Goal: Task Accomplishment & Management: Complete application form

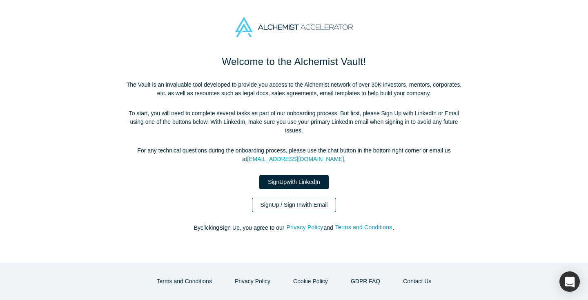
click at [307, 204] on link "Sign Up / Sign In with Email" at bounding box center [294, 205] width 85 height 14
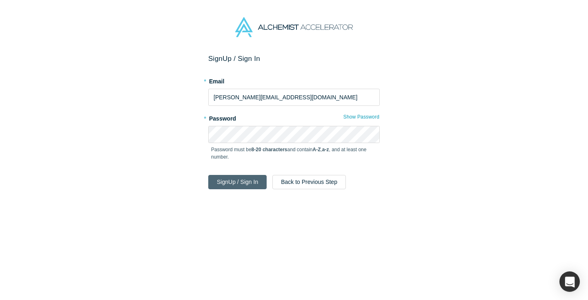
click at [243, 184] on button "Sign Up / Sign In" at bounding box center [237, 182] width 58 height 14
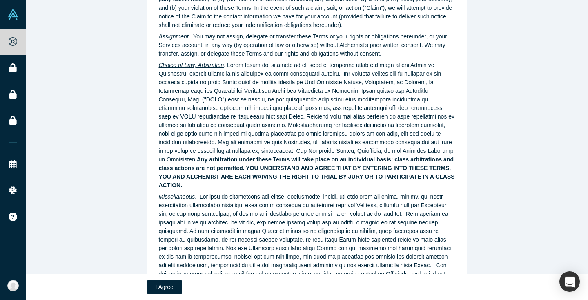
scroll to position [2089, 0]
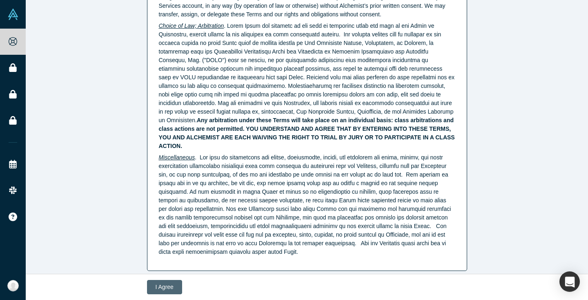
click at [163, 288] on button "I Agree" at bounding box center [164, 287] width 35 height 14
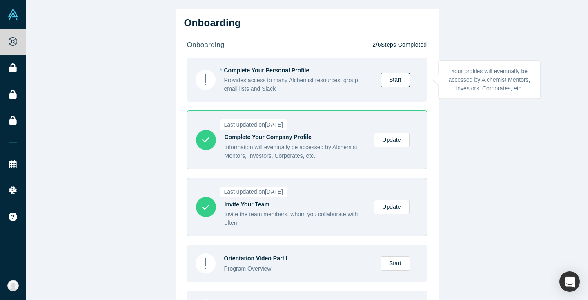
click at [402, 83] on link "Start" at bounding box center [395, 80] width 29 height 14
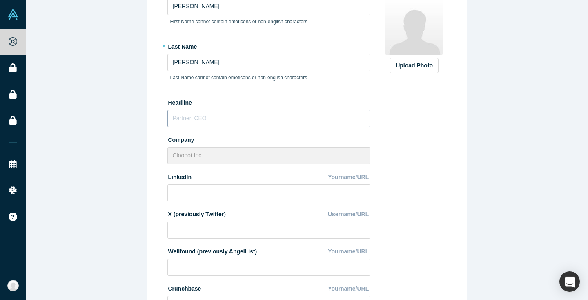
scroll to position [155, 0]
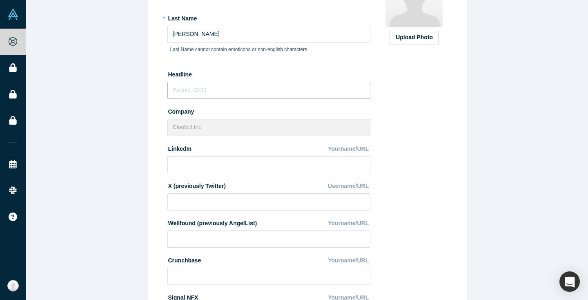
click at [252, 94] on input "text" at bounding box center [268, 90] width 203 height 17
type input "S"
type input "Strategic Partnerships"
click at [473, 118] on div "Edit Profile * First Name [PERSON_NAME] First Name cannot contain emoticons or …" at bounding box center [307, 146] width 562 height 471
click at [220, 166] on input at bounding box center [268, 164] width 203 height 17
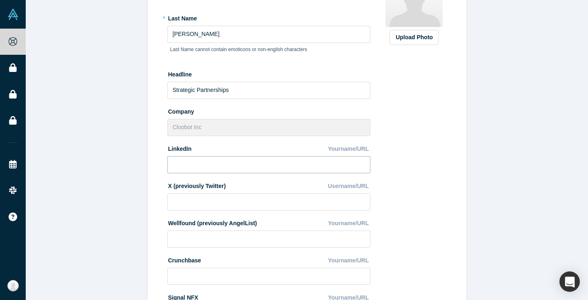
paste input "[URL][DOMAIN_NAME]"
type input "[URL][DOMAIN_NAME]"
click at [404, 177] on div "Upload Photo Zoom Save Remove Upload New" at bounding box center [414, 159] width 71 height 409
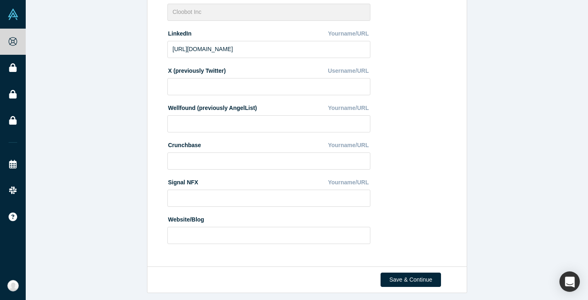
scroll to position [275, 0]
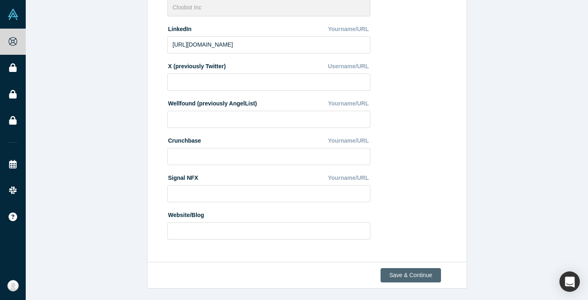
click at [412, 275] on button "Save & Continue" at bounding box center [411, 275] width 60 height 14
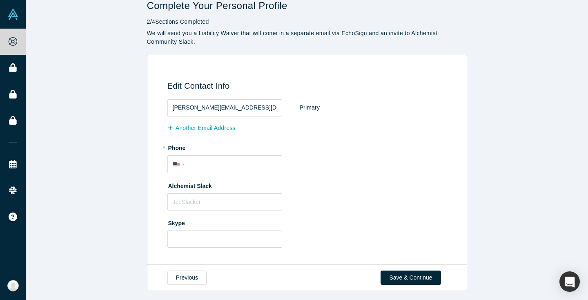
scroll to position [14, 0]
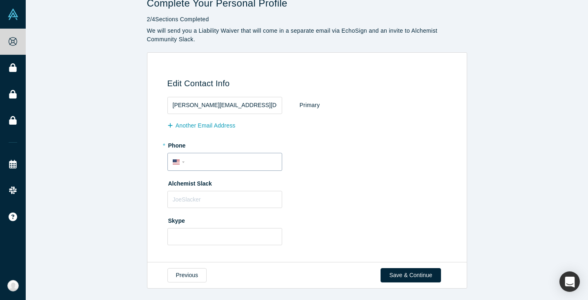
click at [223, 163] on input "tel" at bounding box center [231, 162] width 89 height 12
type input "[PHONE_NUMBER]"
click at [316, 158] on div "* Phone International [GEOGRAPHIC_DATA] [GEOGRAPHIC_DATA] [GEOGRAPHIC_DATA] [GE…" at bounding box center [308, 154] width 282 height 32
click at [415, 273] on button "Save & Continue" at bounding box center [411, 275] width 60 height 14
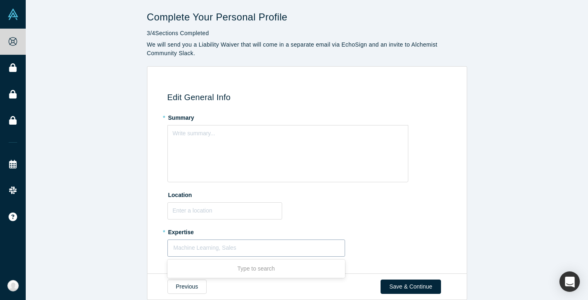
click at [268, 248] on div at bounding box center [257, 248] width 166 height 10
type input "Consulting"
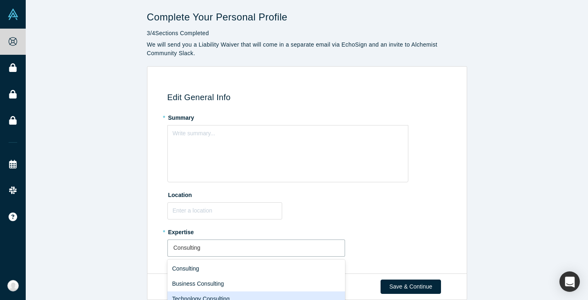
click at [263, 293] on div "Technology Consulting" at bounding box center [256, 298] width 178 height 15
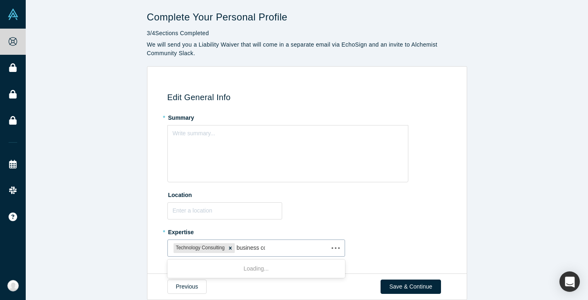
type input "business con"
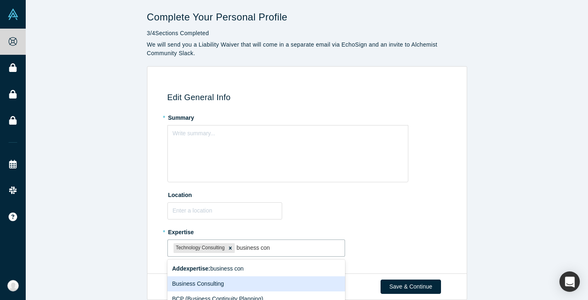
click at [256, 281] on div "Business Consulting" at bounding box center [256, 283] width 178 height 15
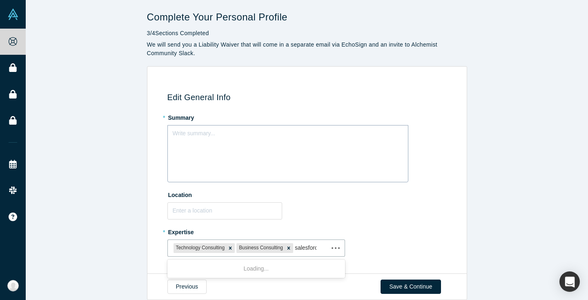
type input "salesforce"
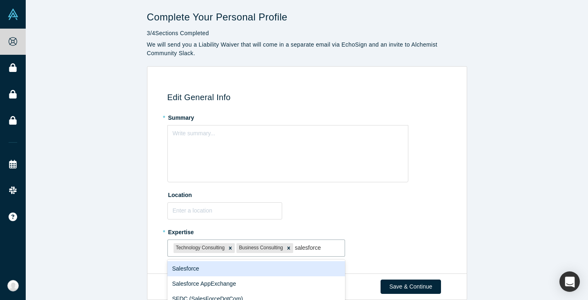
click at [242, 271] on div "Salesforce" at bounding box center [256, 268] width 178 height 15
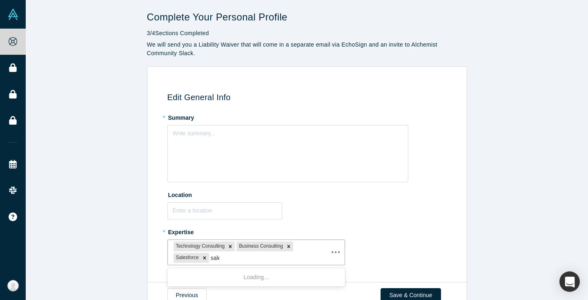
type input "sales"
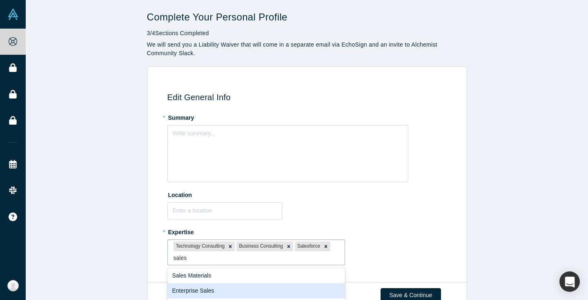
scroll to position [35, 0]
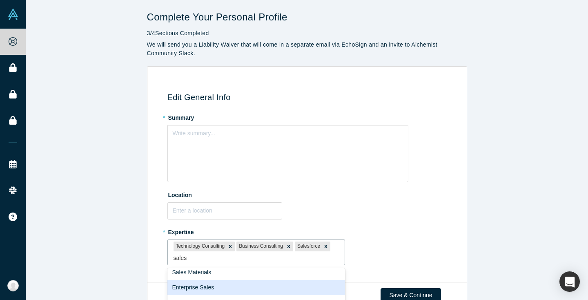
click at [259, 288] on div "Enterprise Sales" at bounding box center [256, 287] width 178 height 15
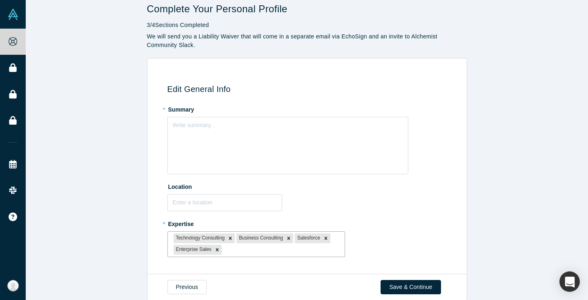
scroll to position [0, 0]
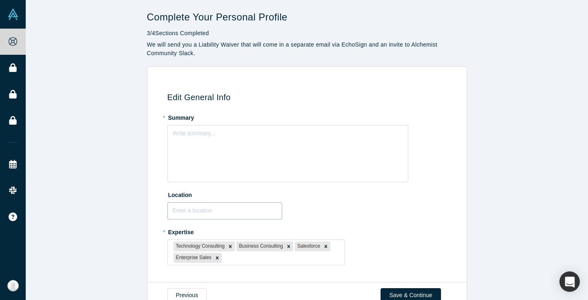
click at [249, 217] on input "text" at bounding box center [224, 210] width 115 height 17
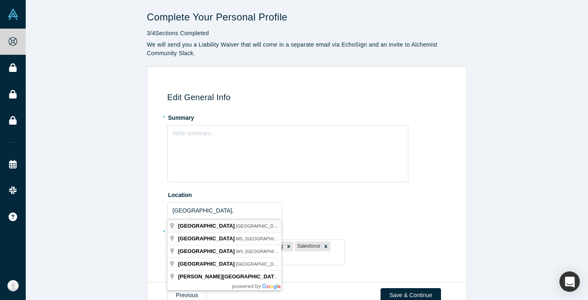
type input "[GEOGRAPHIC_DATA], [GEOGRAPHIC_DATA], [GEOGRAPHIC_DATA]"
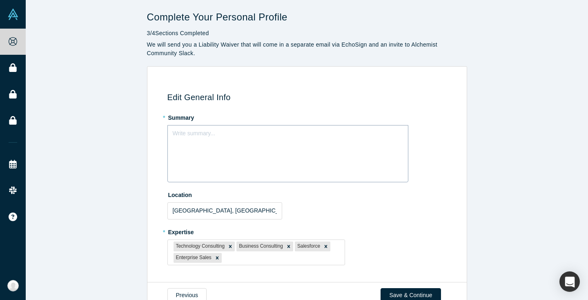
click at [288, 153] on div "Write summary..." at bounding box center [287, 153] width 241 height 57
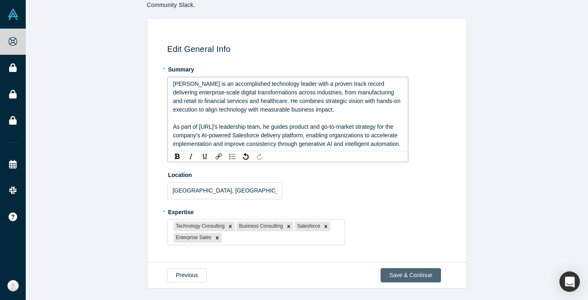
click at [422, 275] on button "Save & Continue" at bounding box center [411, 275] width 60 height 14
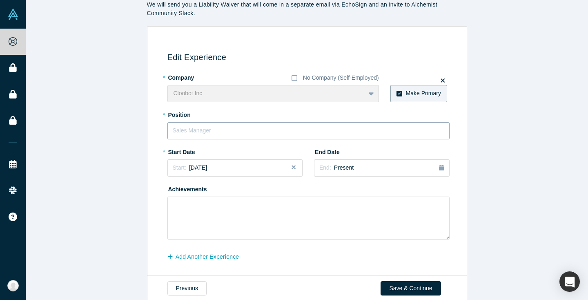
scroll to position [53, 0]
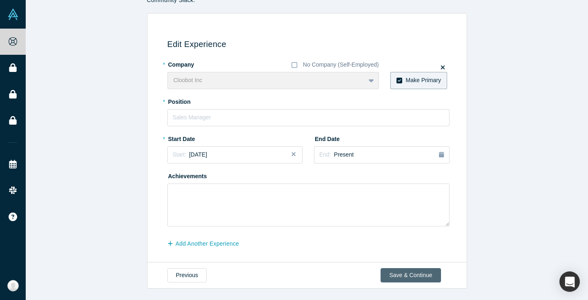
click at [410, 279] on button "Save & Continue" at bounding box center [411, 275] width 60 height 14
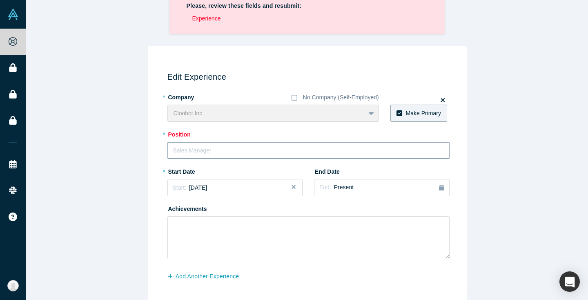
scroll to position [93, 0]
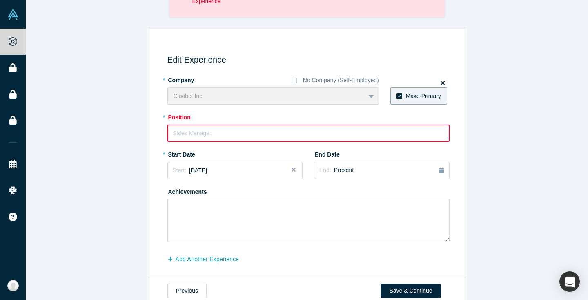
click at [444, 85] on icon at bounding box center [443, 83] width 4 height 6
click at [0, 0] on input "checkbox" at bounding box center [0, 0] width 0 height 0
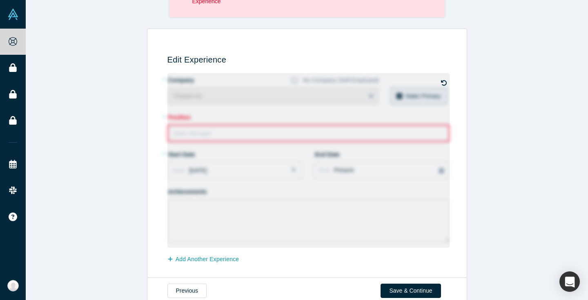
scroll to position [109, 0]
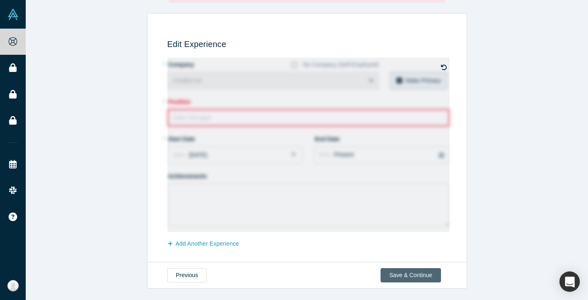
click at [408, 272] on button "Save & Continue" at bounding box center [411, 275] width 60 height 14
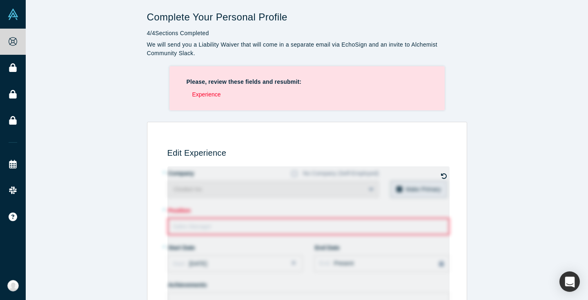
click at [442, 176] on icon at bounding box center [444, 175] width 6 height 5
click at [0, 0] on input "checkbox" at bounding box center [0, 0] width 0 height 0
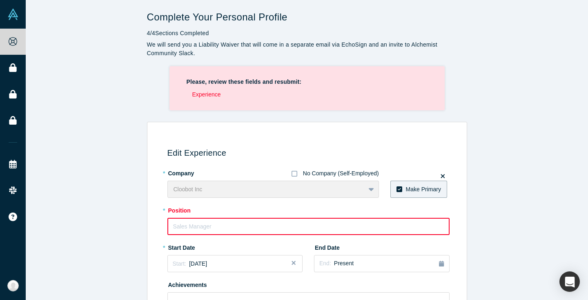
click at [331, 175] on div "No Company (Self-Employed)" at bounding box center [341, 173] width 76 height 9
click at [0, 0] on input "No Company (Self-Employed)" at bounding box center [0, 0] width 0 height 0
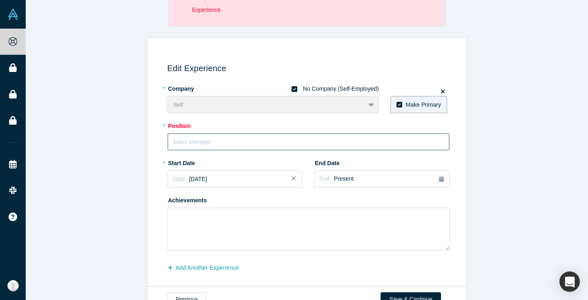
scroll to position [109, 0]
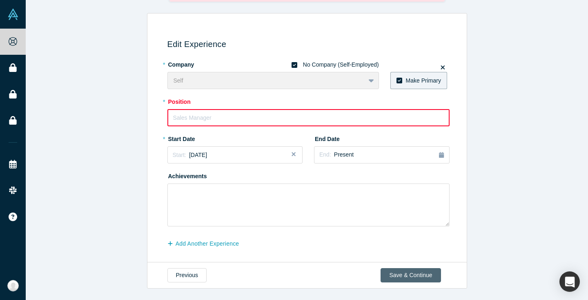
click at [411, 276] on button "Save & Continue" at bounding box center [411, 275] width 60 height 14
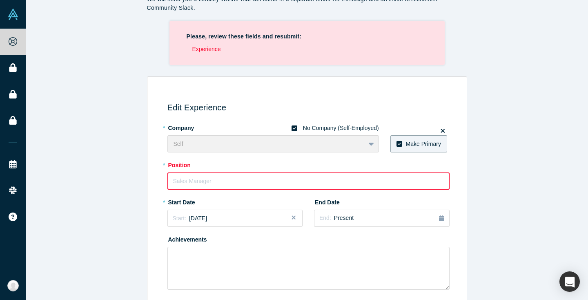
scroll to position [53, 0]
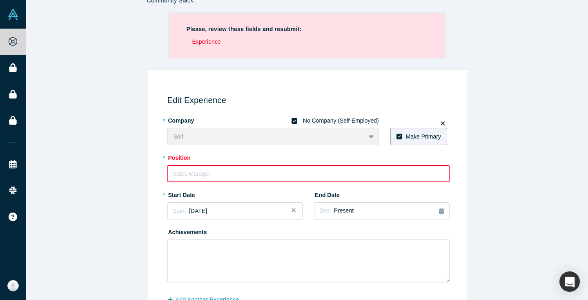
click at [293, 122] on icon at bounding box center [295, 121] width 6 height 6
click at [0, 0] on input "No Company (Self-Employed)" at bounding box center [0, 0] width 0 height 0
click at [271, 174] on input "text" at bounding box center [308, 173] width 282 height 17
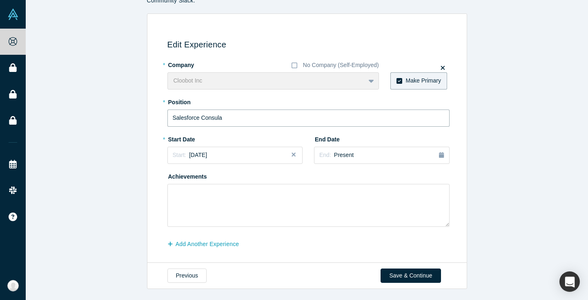
drag, startPoint x: 230, startPoint y: 120, endPoint x: 161, endPoint y: 119, distance: 69.0
click at [161, 119] on div "Edit Experience * Company No Company (Self-Employed) Cloobot Inc To pick up a d…" at bounding box center [305, 141] width 311 height 232
type input "H"
type input "Strategic Partnerships"
click at [277, 152] on div "Start: [DATE]" at bounding box center [235, 155] width 125 height 9
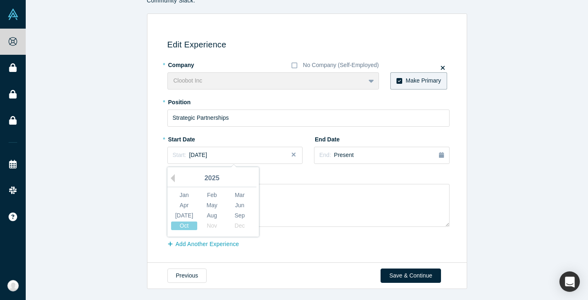
click at [178, 178] on div "2025" at bounding box center [211, 178] width 89 height 17
click at [174, 178] on button "Previous Year" at bounding box center [171, 178] width 8 height 8
click at [212, 217] on div "Aug" at bounding box center [212, 215] width 26 height 9
click at [256, 156] on div "Start: [DATE]" at bounding box center [235, 155] width 125 height 9
click at [237, 216] on div "Sep" at bounding box center [240, 215] width 26 height 9
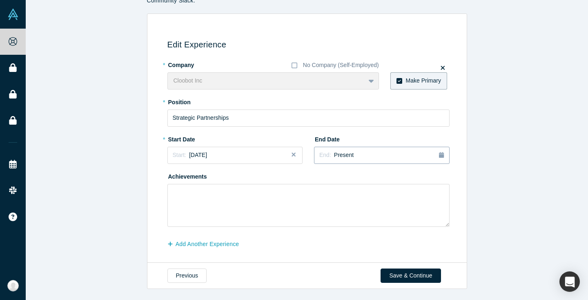
click at [365, 153] on div "End: Present" at bounding box center [381, 155] width 125 height 9
click at [486, 146] on div "Edit Experience * Company No Company (Self-Employed) Cloobot Inc To pick up a d…" at bounding box center [307, 138] width 562 height 250
click at [423, 274] on button "Save & Continue" at bounding box center [411, 275] width 60 height 14
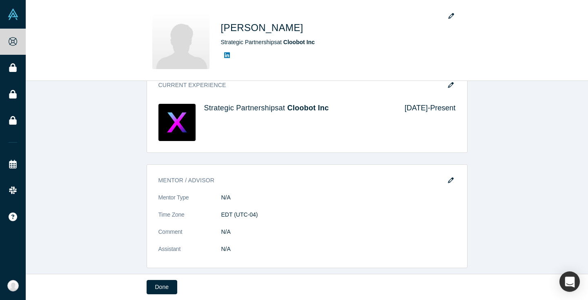
scroll to position [343, 0]
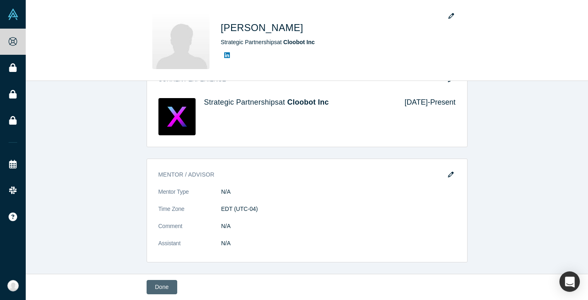
click at [162, 283] on button "Done" at bounding box center [162, 287] width 31 height 14
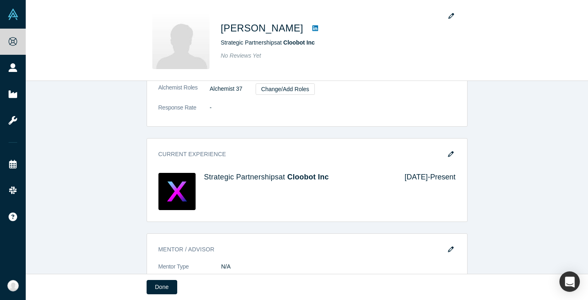
scroll to position [418, 0]
